Goal: Task Accomplishment & Management: Use online tool/utility

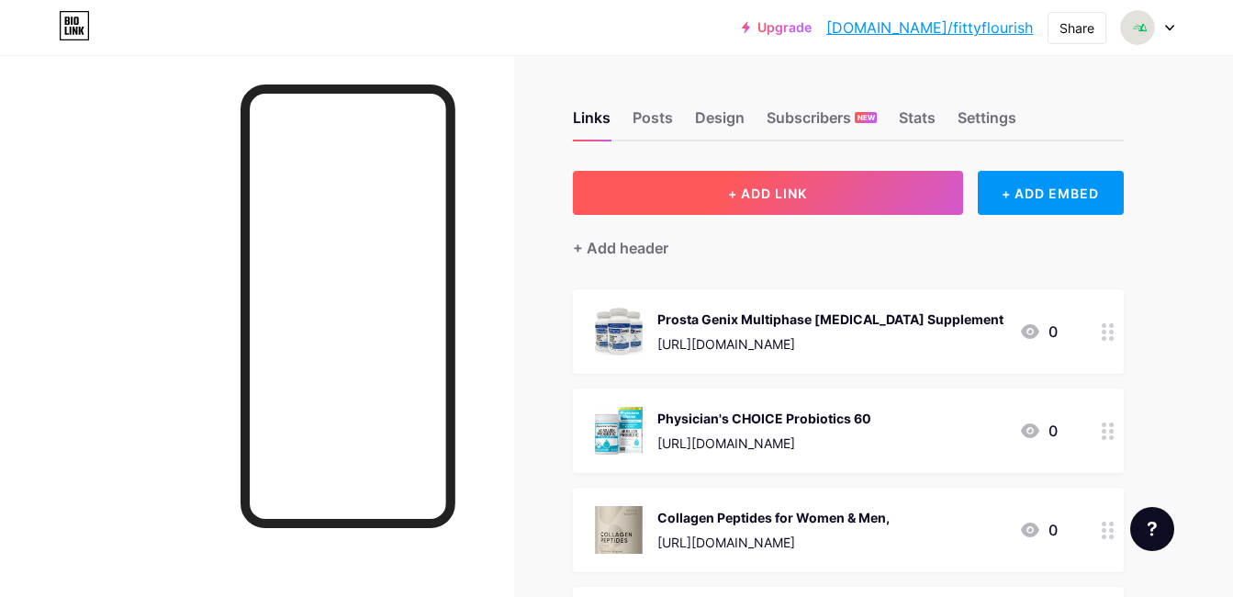
click at [894, 178] on button "+ ADD LINK" at bounding box center [768, 193] width 390 height 44
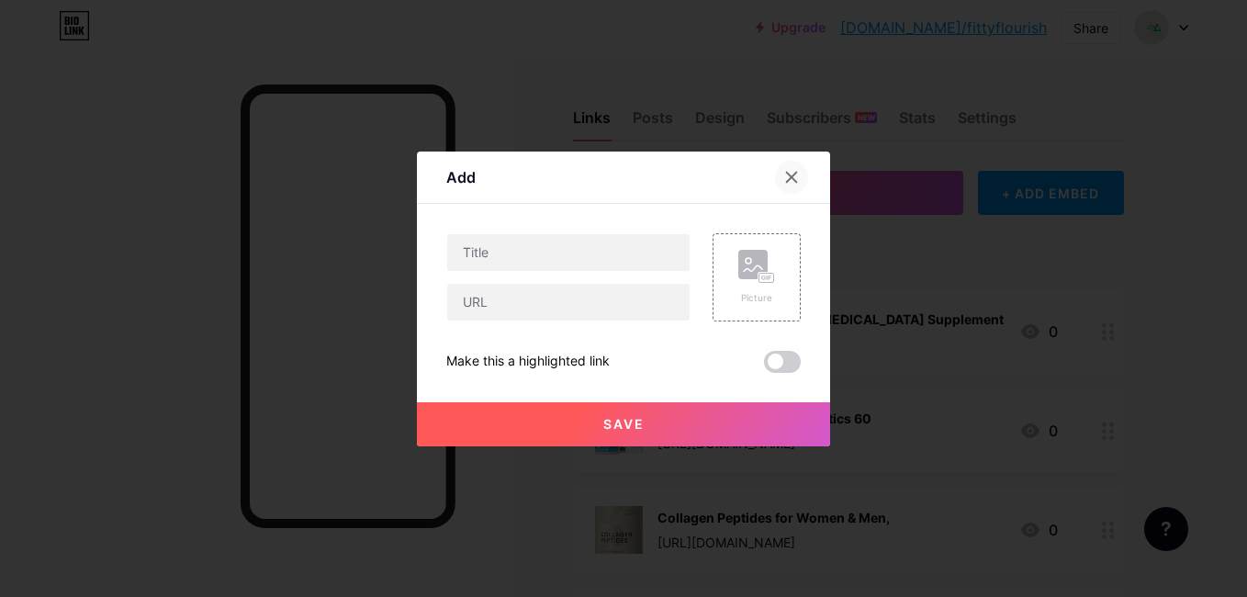
click at [790, 174] on icon at bounding box center [791, 177] width 15 height 15
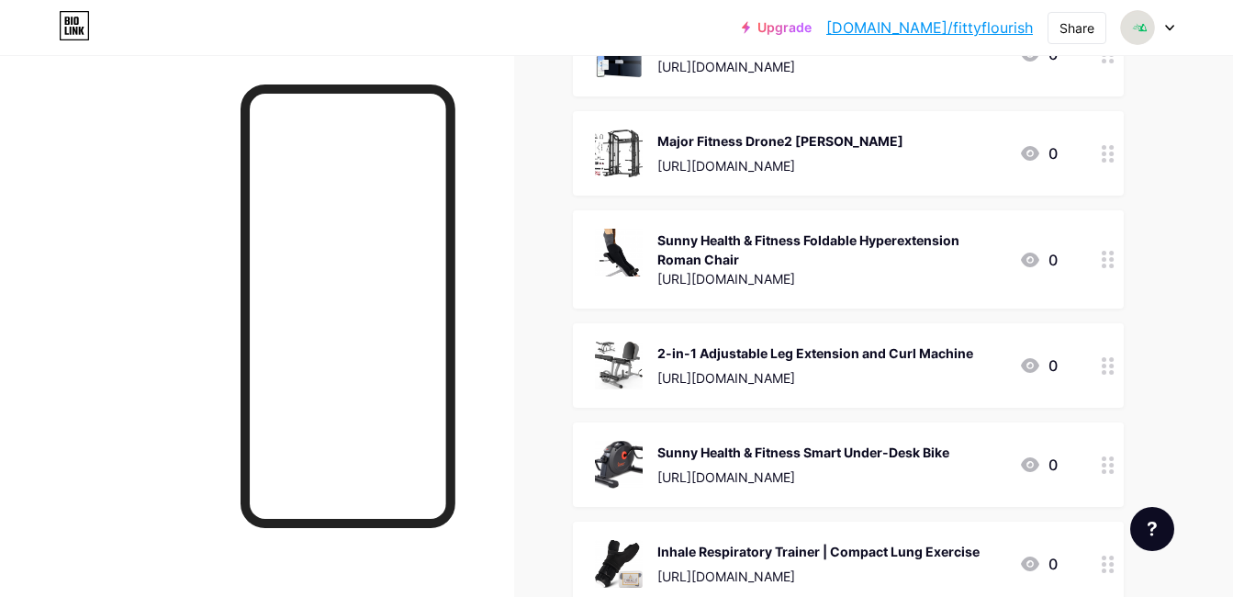
scroll to position [8716, 0]
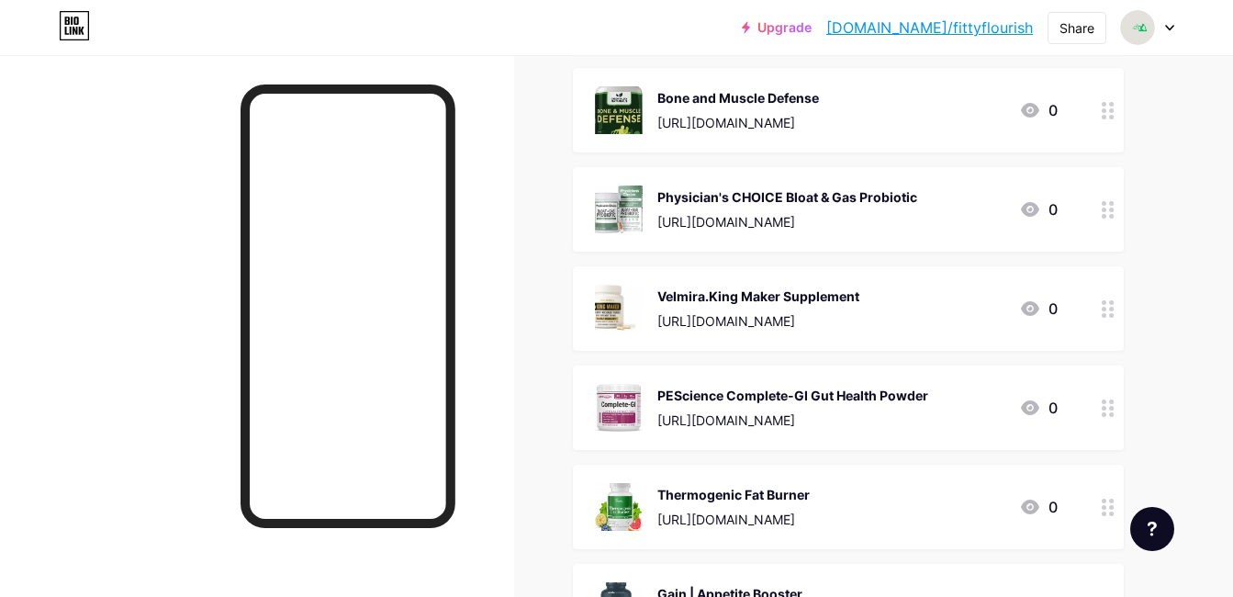
click at [1159, 533] on div at bounding box center [1152, 529] width 44 height 44
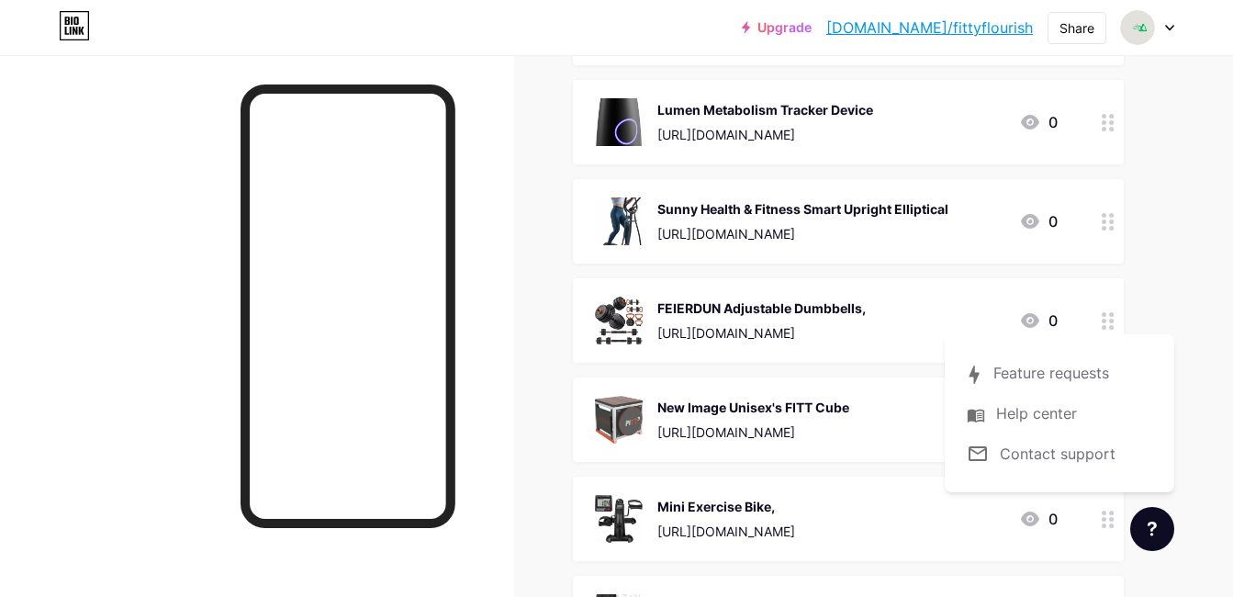
scroll to position [12366, 0]
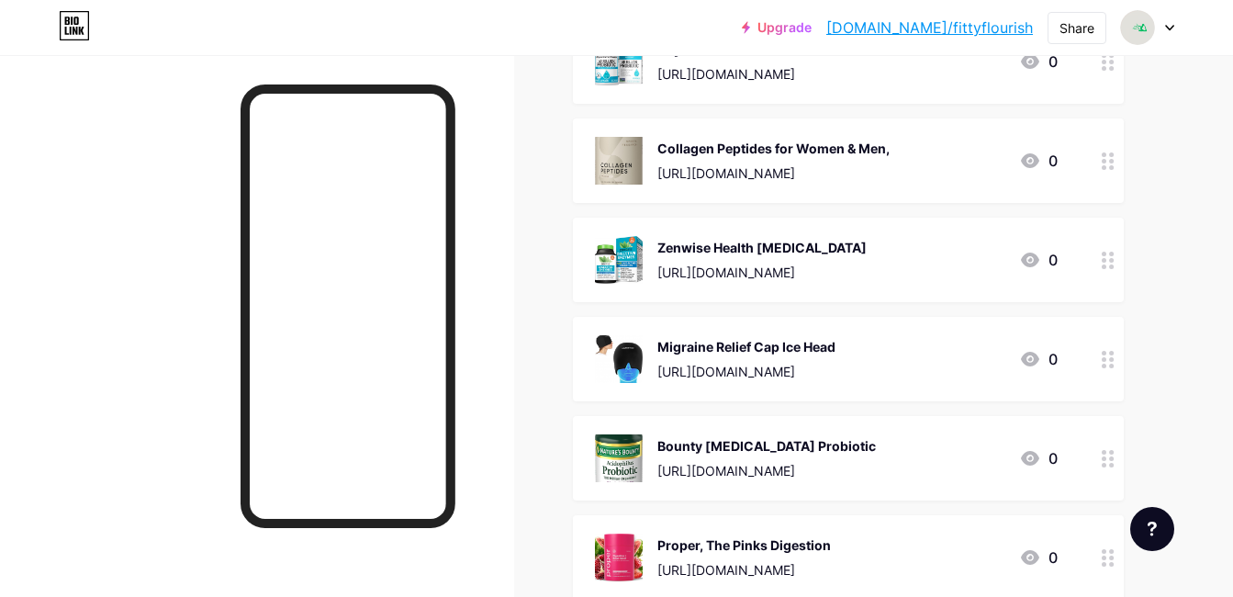
scroll to position [0, 0]
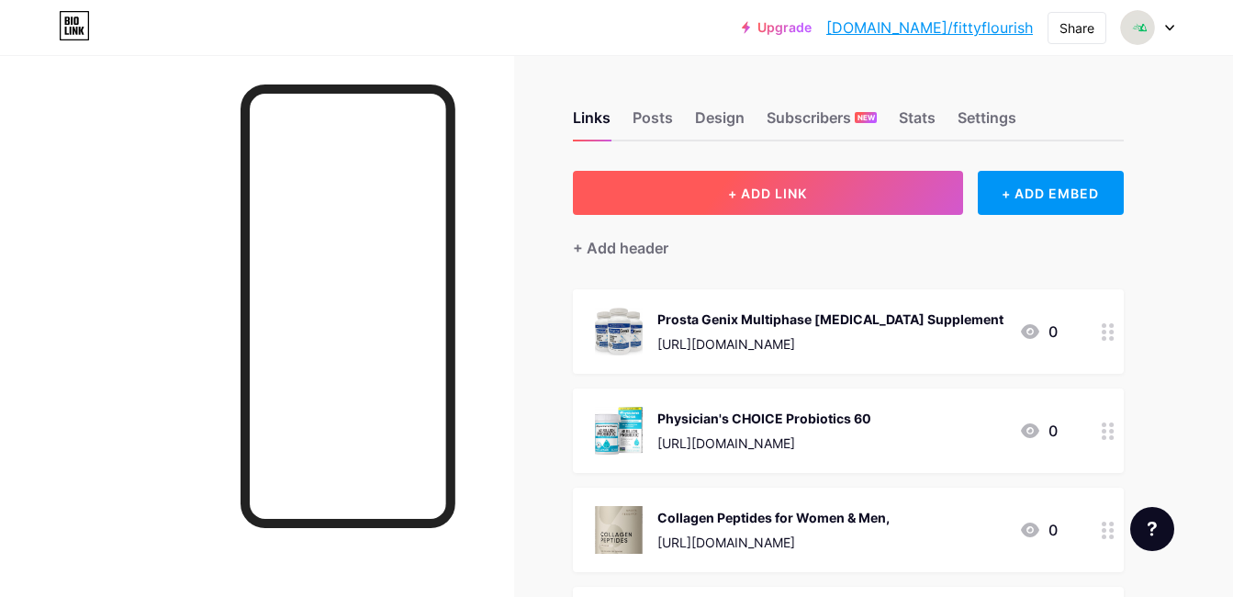
click at [786, 195] on span "+ ADD LINK" at bounding box center [767, 193] width 79 height 16
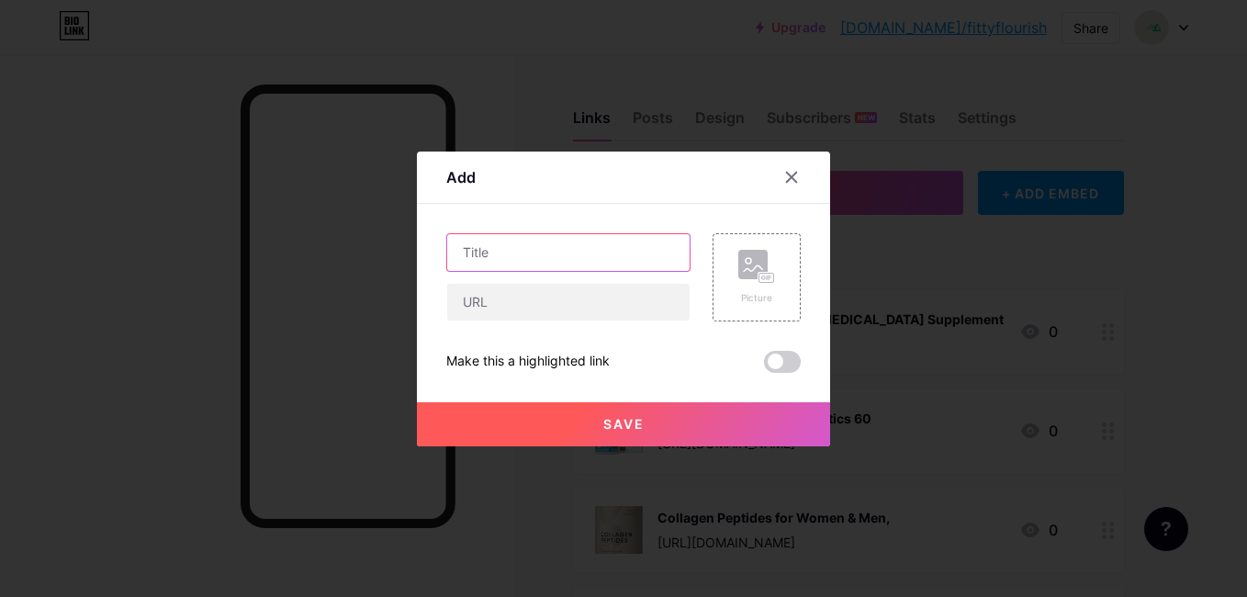
click at [669, 252] on input "text" at bounding box center [568, 252] width 242 height 37
paste input "Healus Complete Biotic"
type input "Healus Complete Biotic"
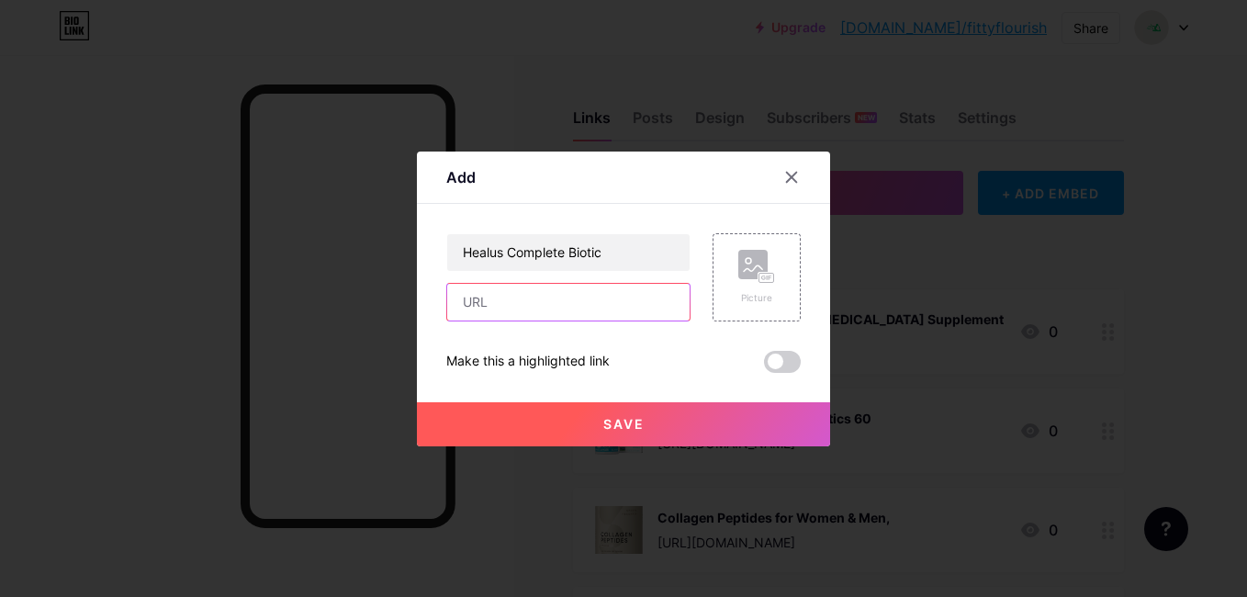
click at [561, 298] on input "text" at bounding box center [568, 302] width 242 height 37
paste input "[URL][DOMAIN_NAME]"
type input "[URL][DOMAIN_NAME]"
click at [726, 311] on div "Picture" at bounding box center [756, 277] width 88 height 88
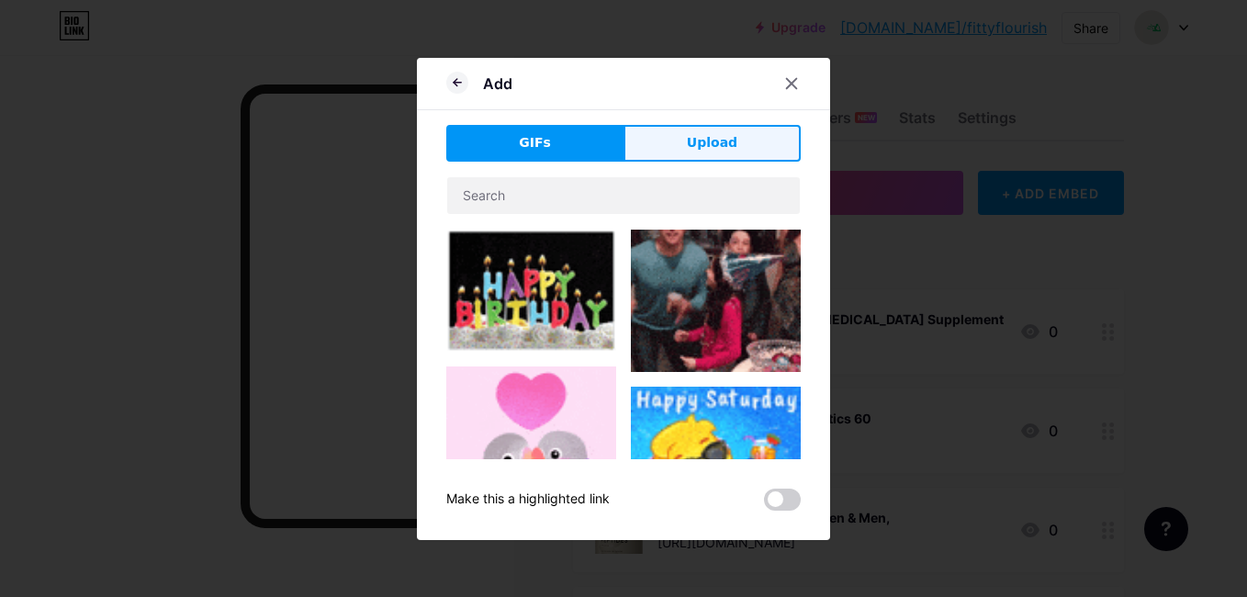
click at [733, 129] on button "Upload" at bounding box center [711, 143] width 177 height 37
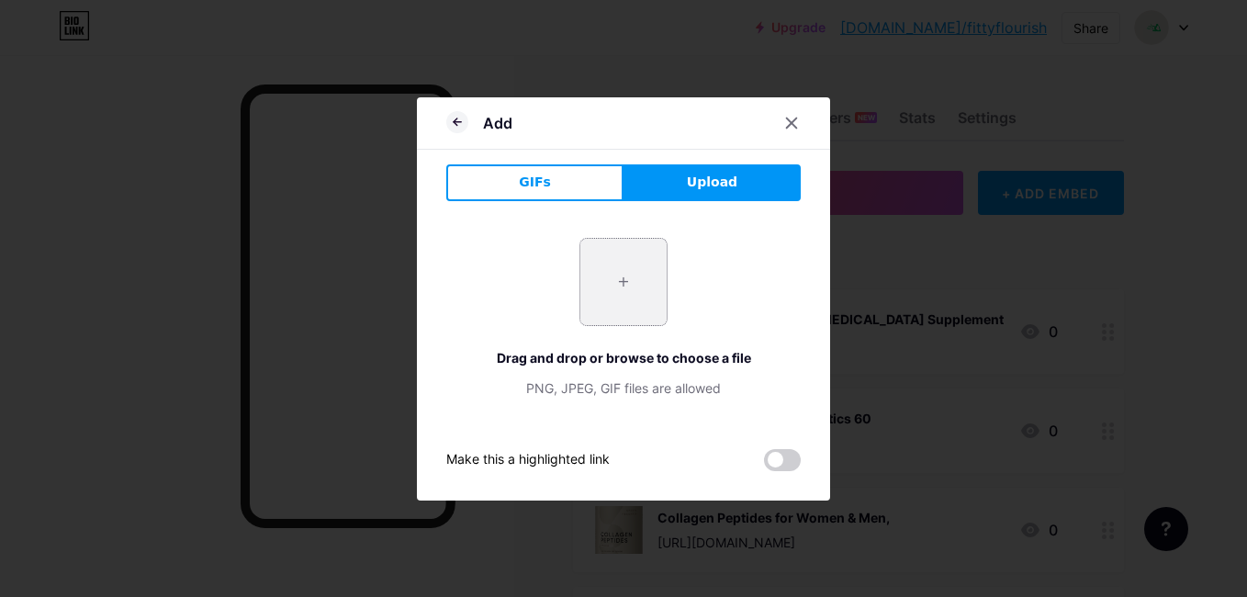
click at [645, 279] on input "file" at bounding box center [623, 282] width 86 height 86
type input "C:\fakepath\Healus Complete Biotic.jpg"
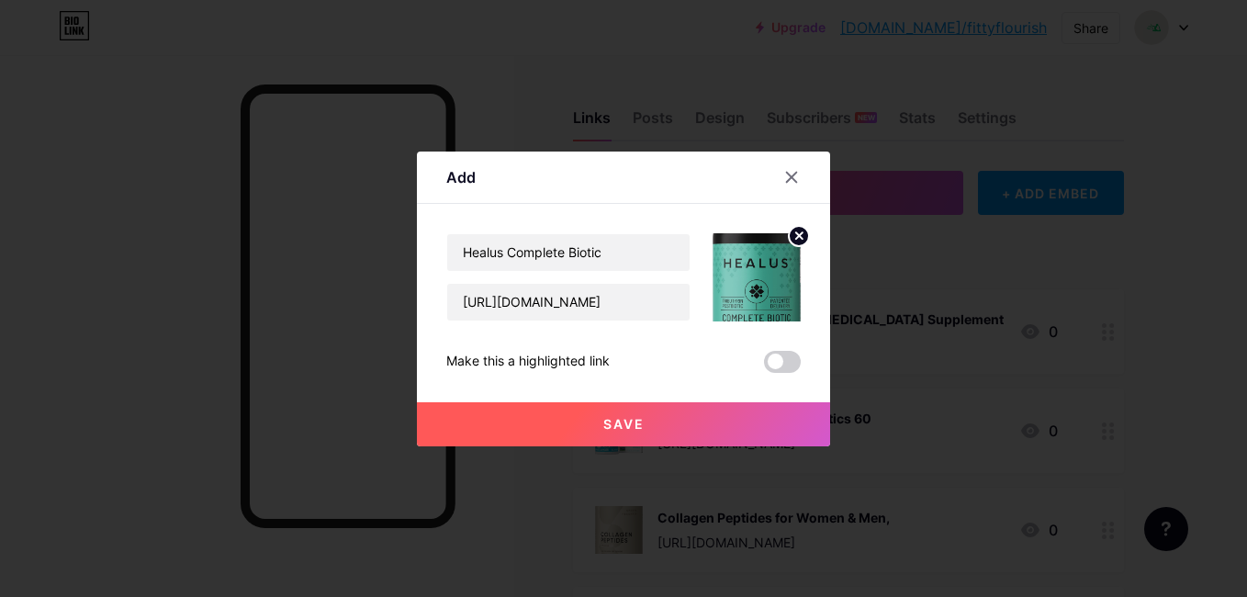
click at [566, 423] on button "Save" at bounding box center [623, 424] width 413 height 44
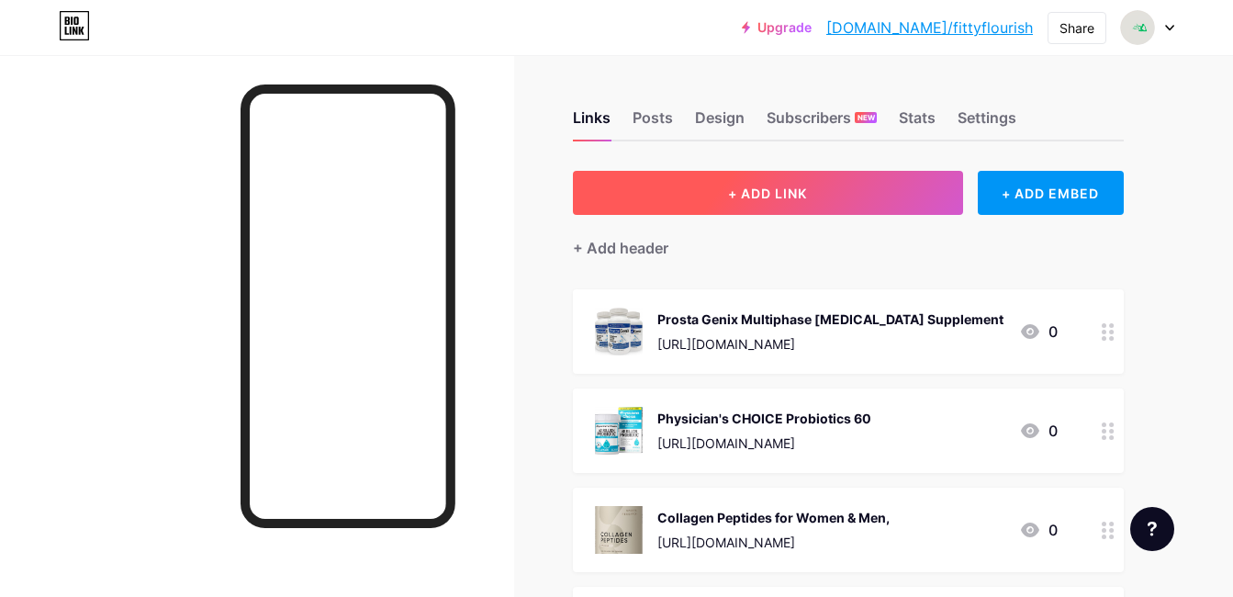
click at [723, 195] on button "+ ADD LINK" at bounding box center [768, 193] width 390 height 44
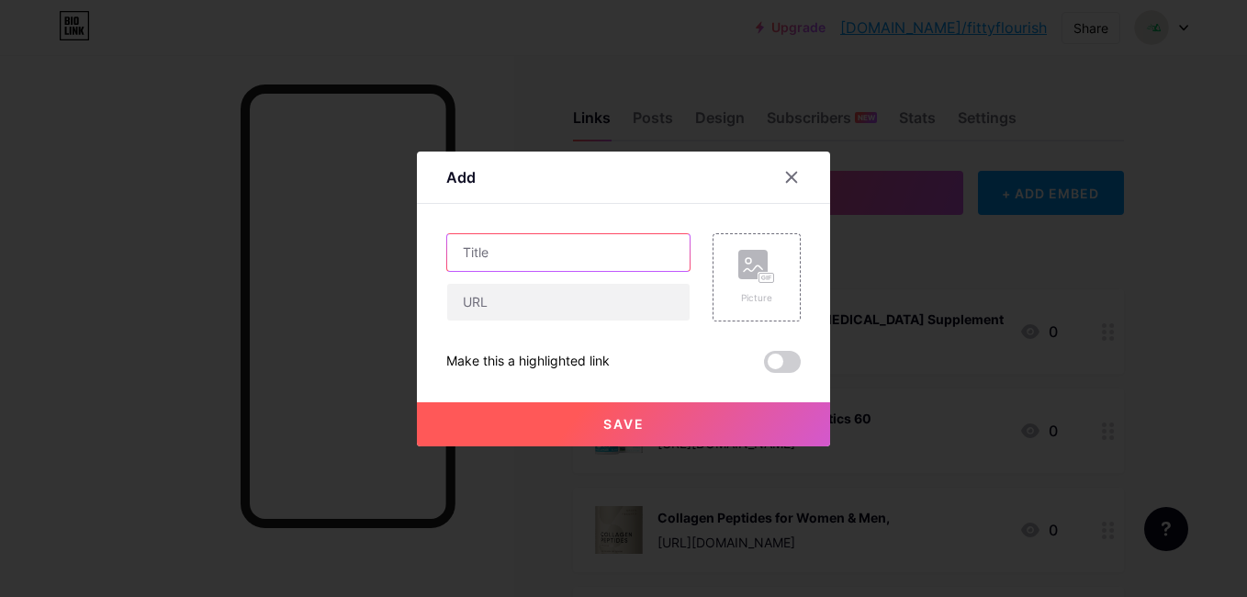
click at [589, 249] on input "text" at bounding box center [568, 252] width 242 height 37
paste input "Pure Encapsulations"
type input "Pure Encapsulations"
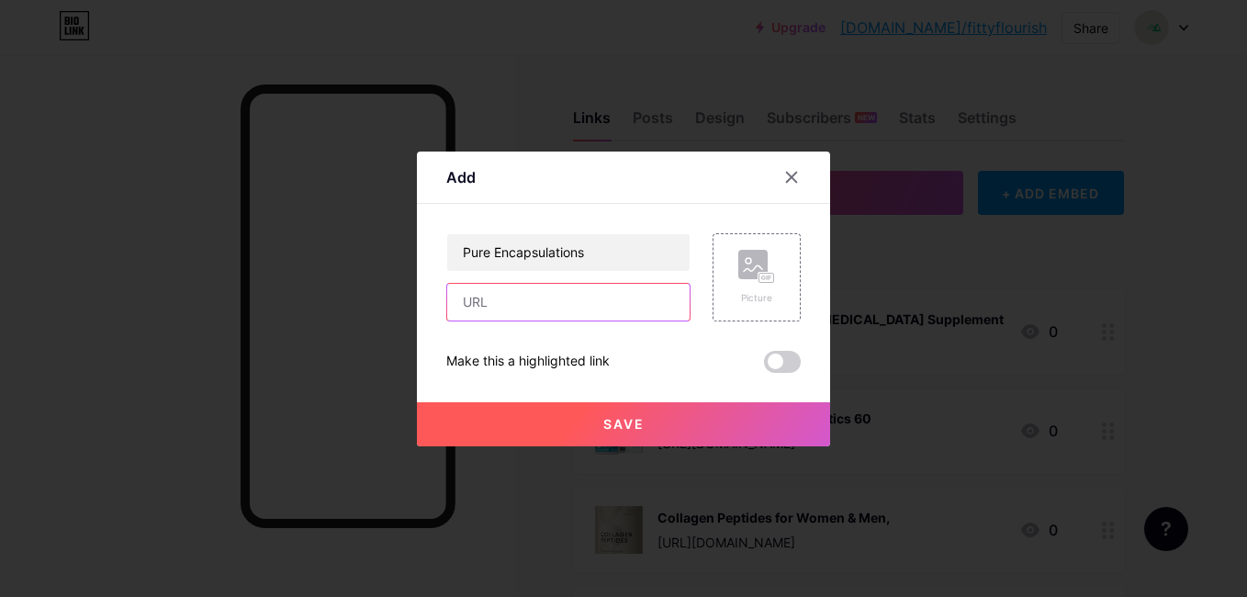
click at [586, 304] on input "text" at bounding box center [568, 302] width 242 height 37
paste input "[URL][DOMAIN_NAME]"
type input "[URL][DOMAIN_NAME]"
click at [738, 275] on rect at bounding box center [752, 264] width 29 height 29
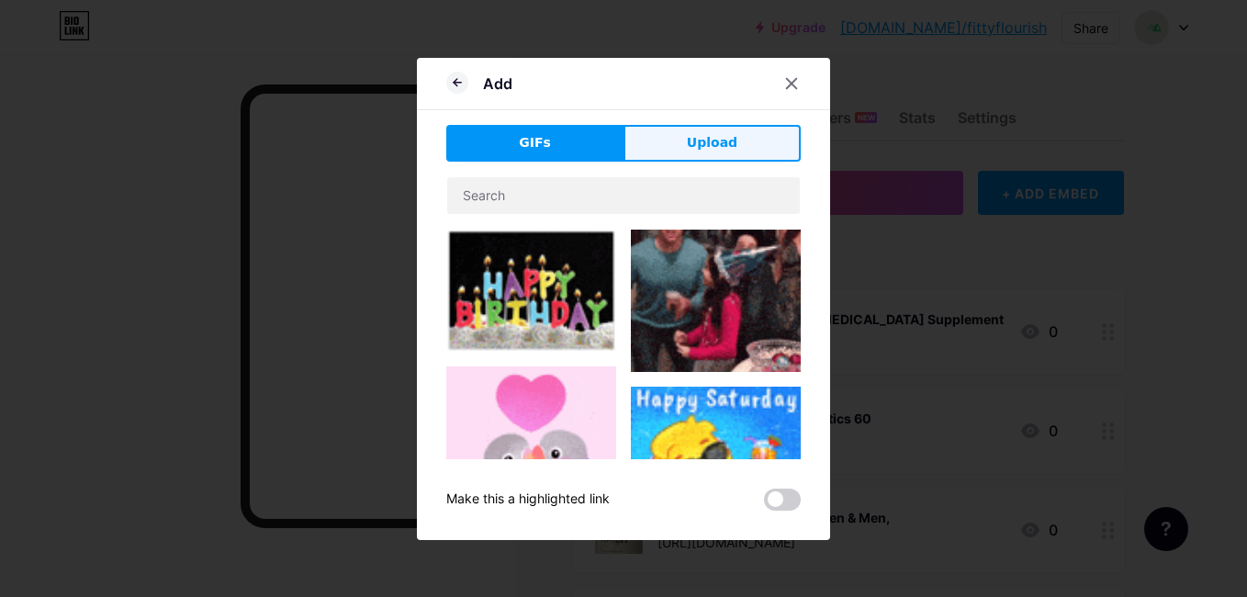
click at [697, 148] on span "Upload" at bounding box center [712, 142] width 50 height 19
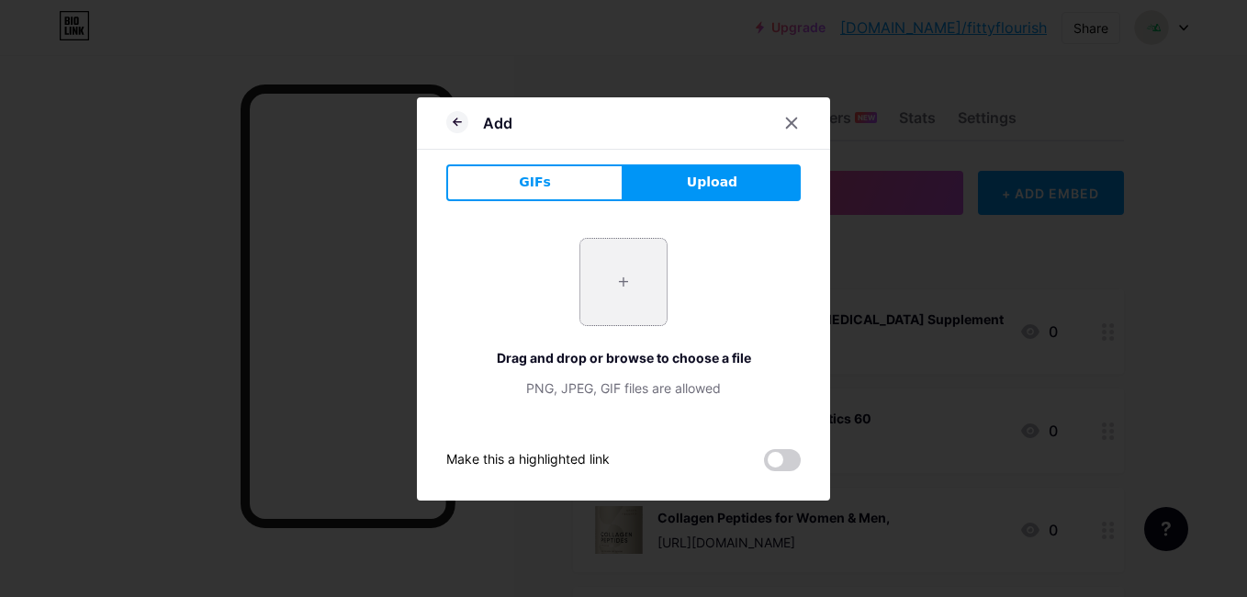
click at [624, 287] on input "file" at bounding box center [623, 282] width 86 height 86
type input "C:\fakepath\Pure Encapsulations.jpg"
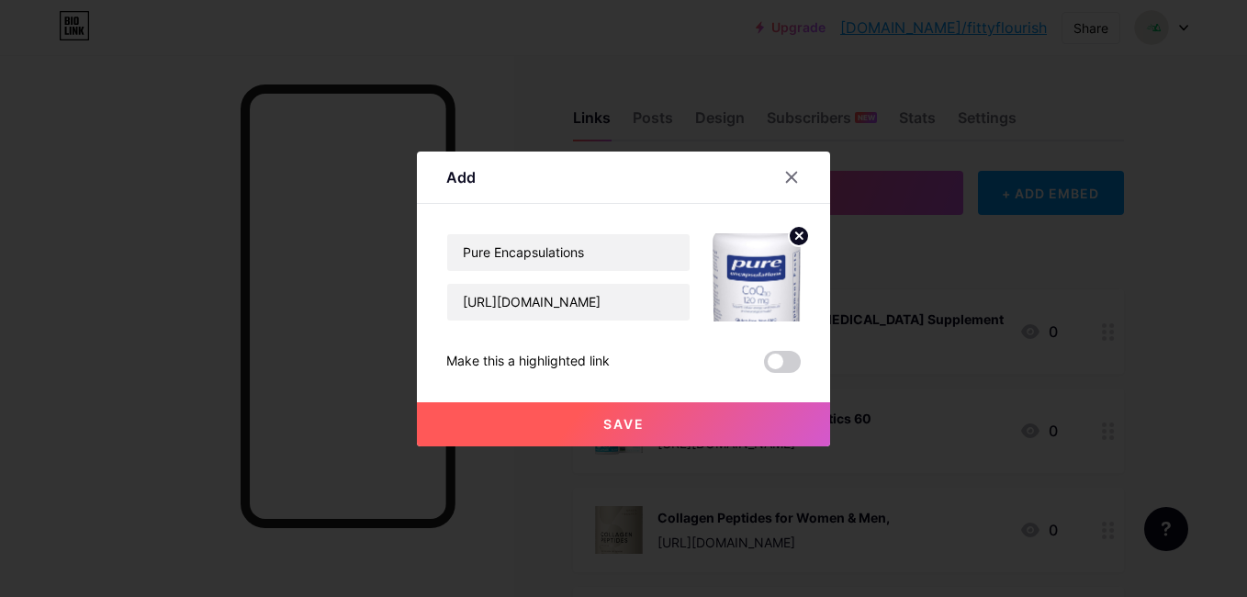
click at [590, 418] on button "Save" at bounding box center [623, 424] width 413 height 44
